Goal: Information Seeking & Learning: Learn about a topic

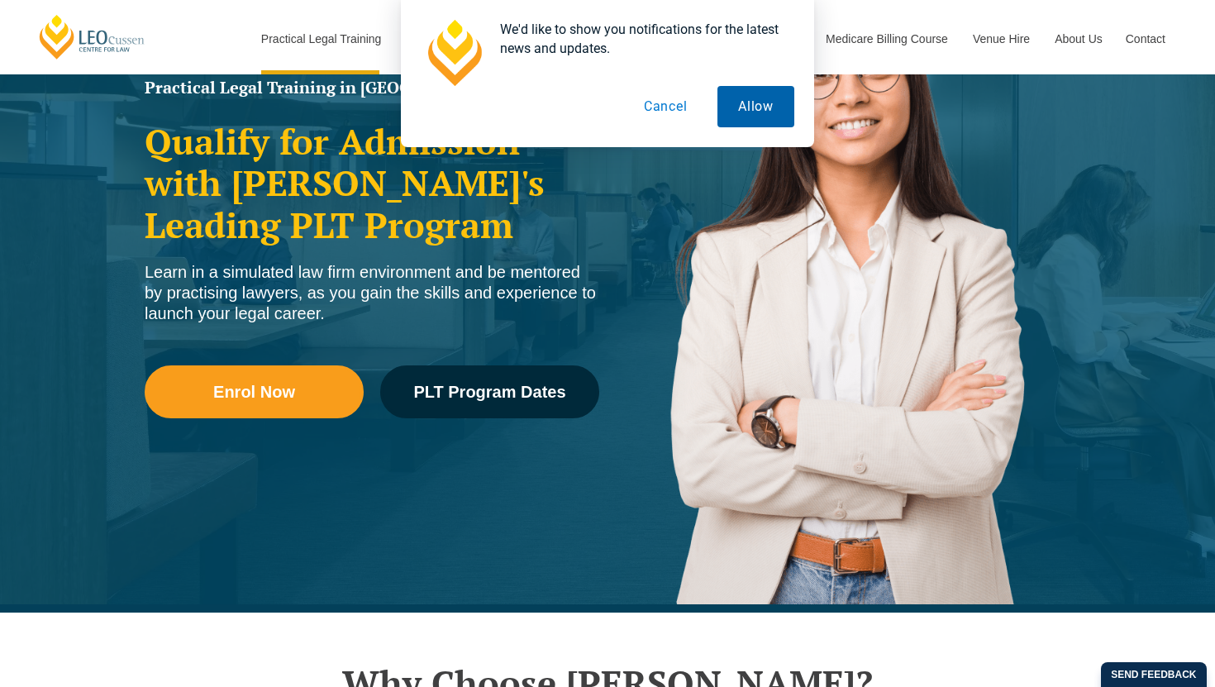
click at [758, 116] on button "Allow" at bounding box center [755, 106] width 77 height 41
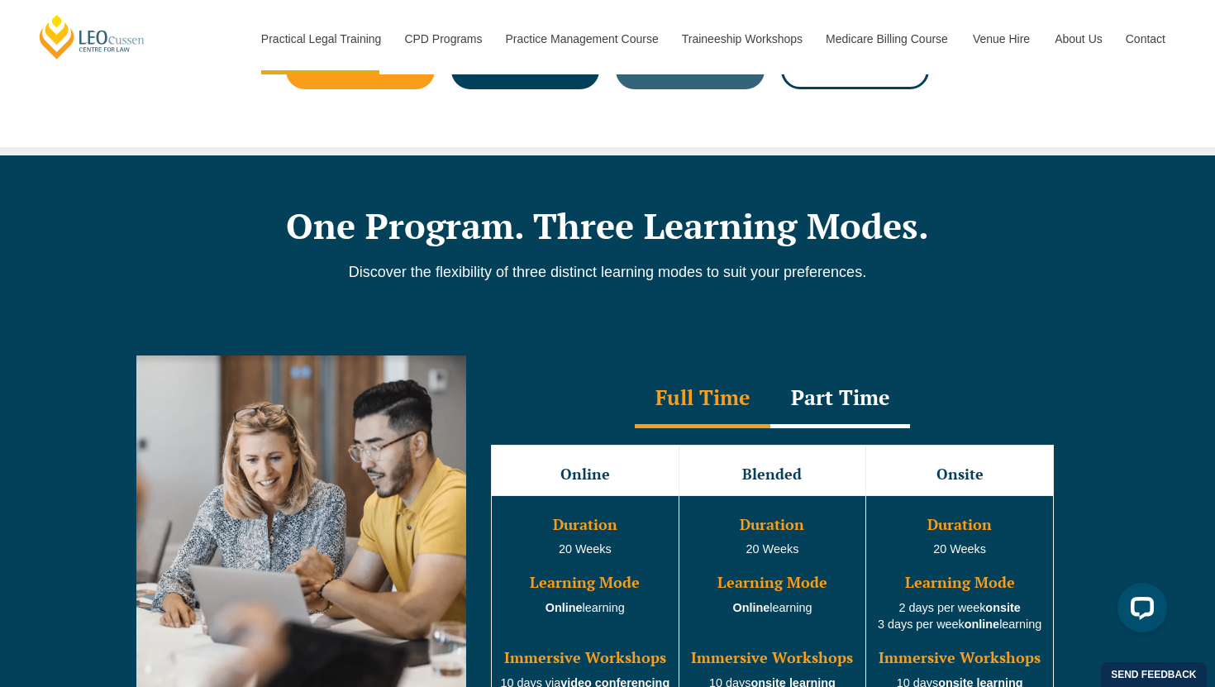
scroll to position [1265, 0]
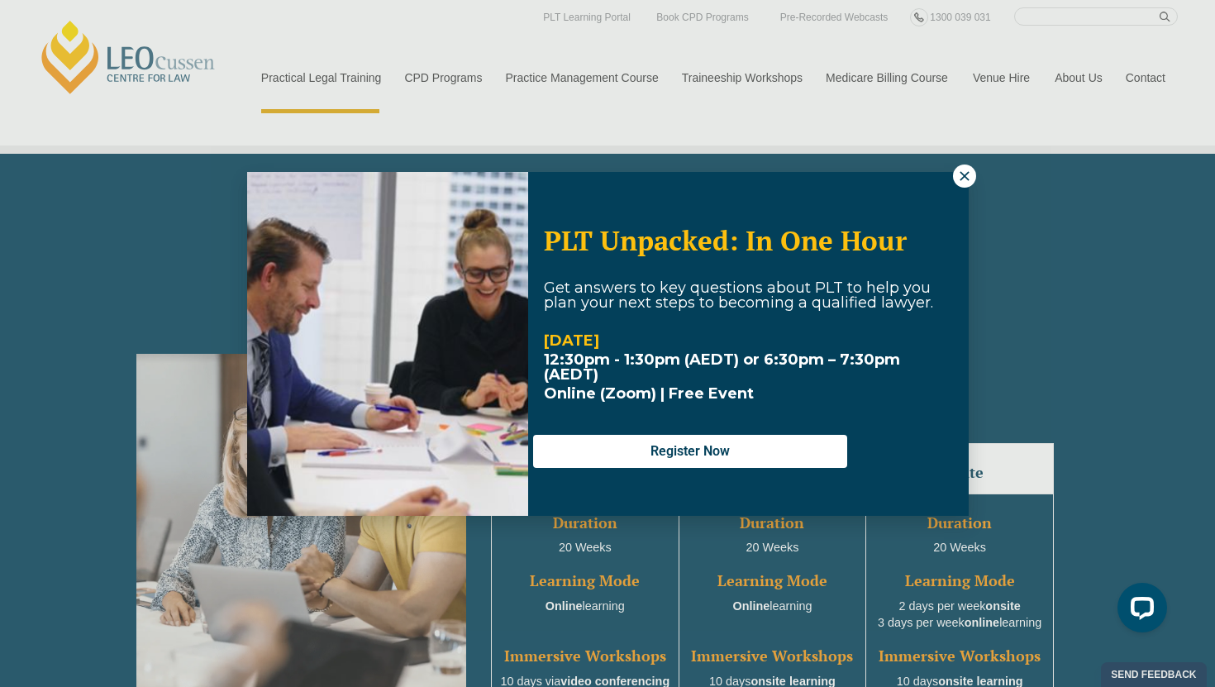
click at [948, 168] on div "PLT Unpacked: In One Hour Get answers to key questions about PLT to help you pl…" at bounding box center [607, 343] width 1215 height 687
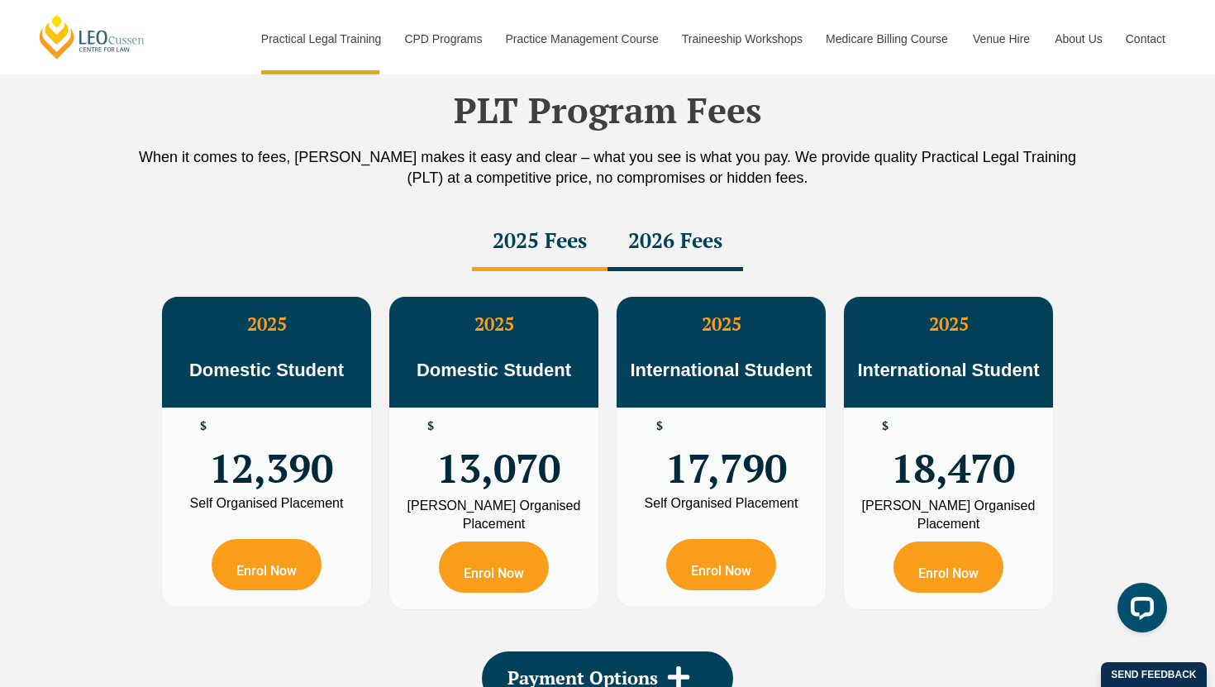
scroll to position [2859, 0]
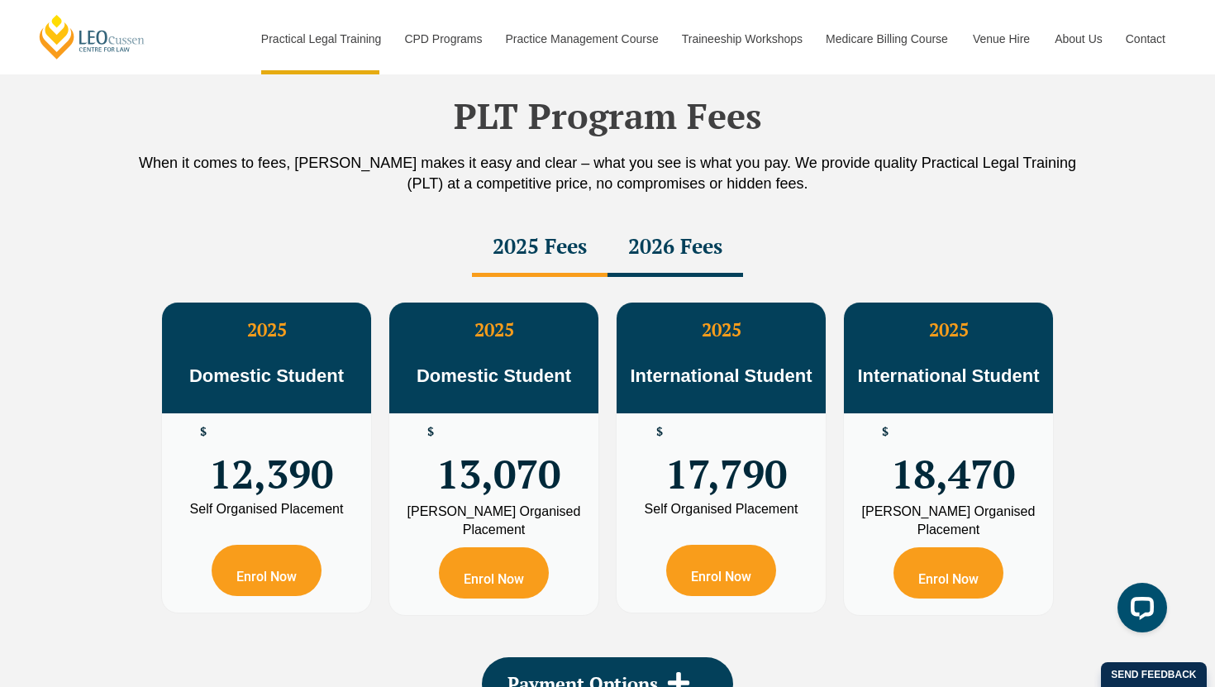
click at [684, 253] on div "2026 Fees" at bounding box center [676, 248] width 136 height 58
click at [583, 253] on div "2025 Fees" at bounding box center [540, 248] width 136 height 58
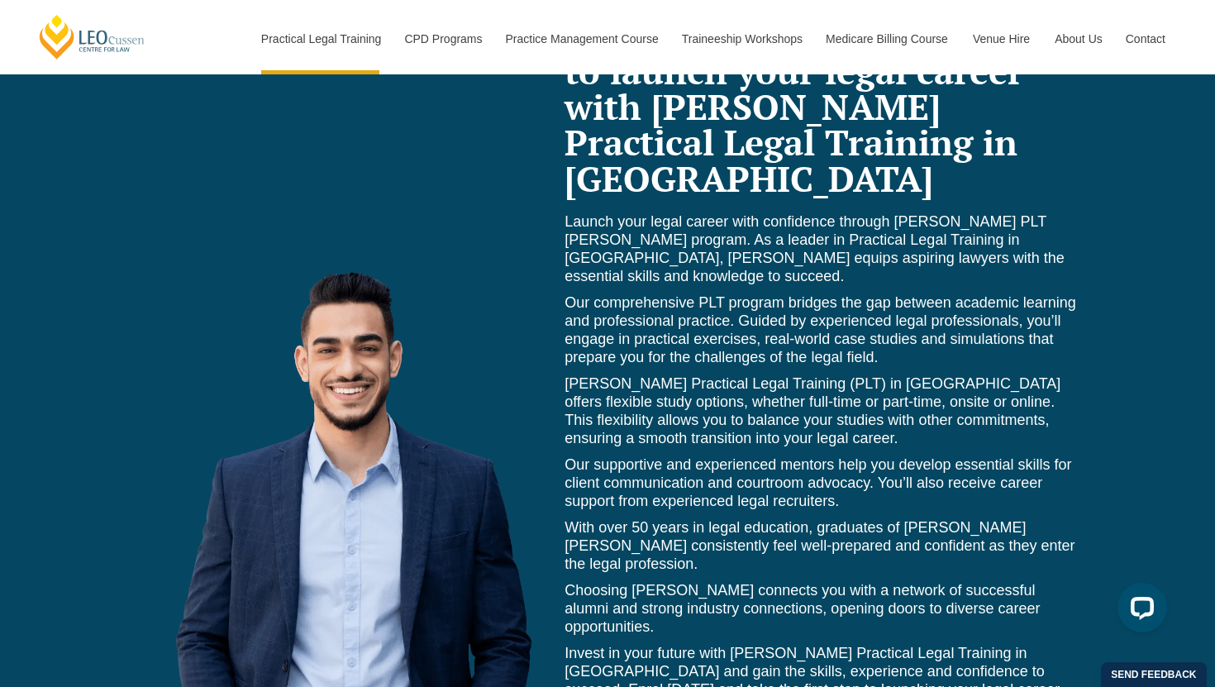
scroll to position [7050, 0]
